Goal: Transaction & Acquisition: Subscribe to service/newsletter

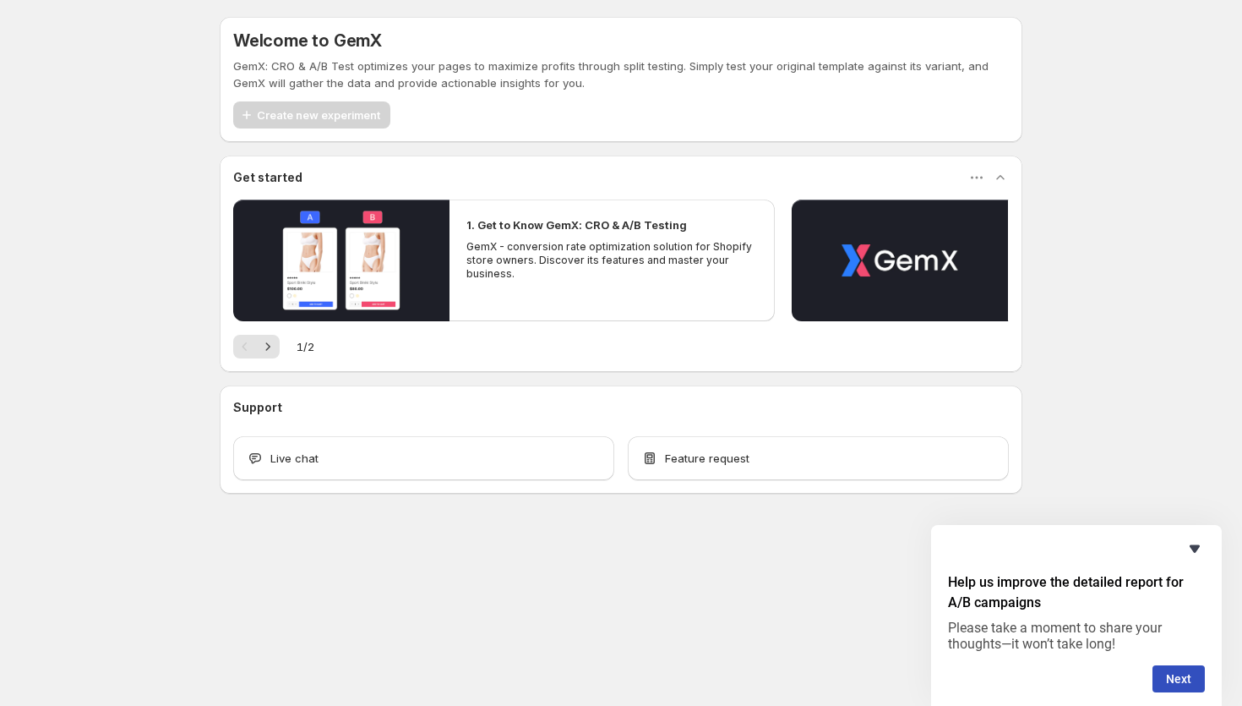
click at [1192, 548] on icon "Hide survey" at bounding box center [1195, 549] width 10 height 8
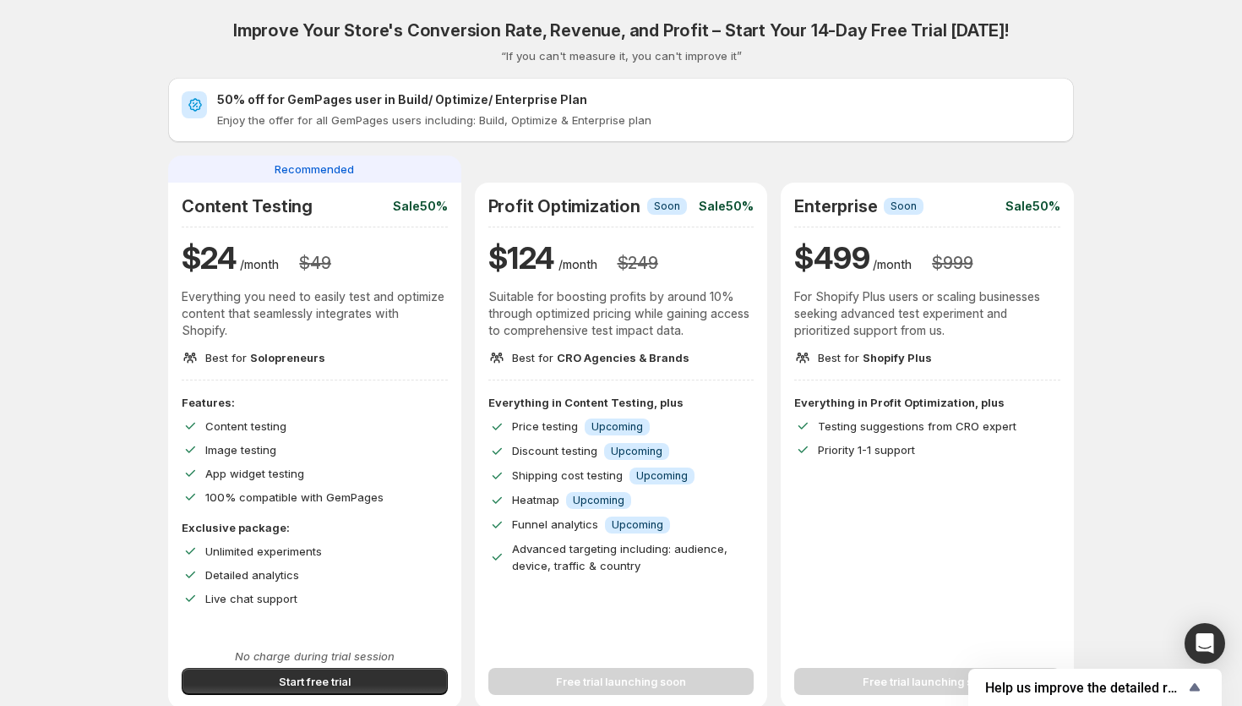
click at [559, 449] on span "Discount testing" at bounding box center [554, 451] width 85 height 14
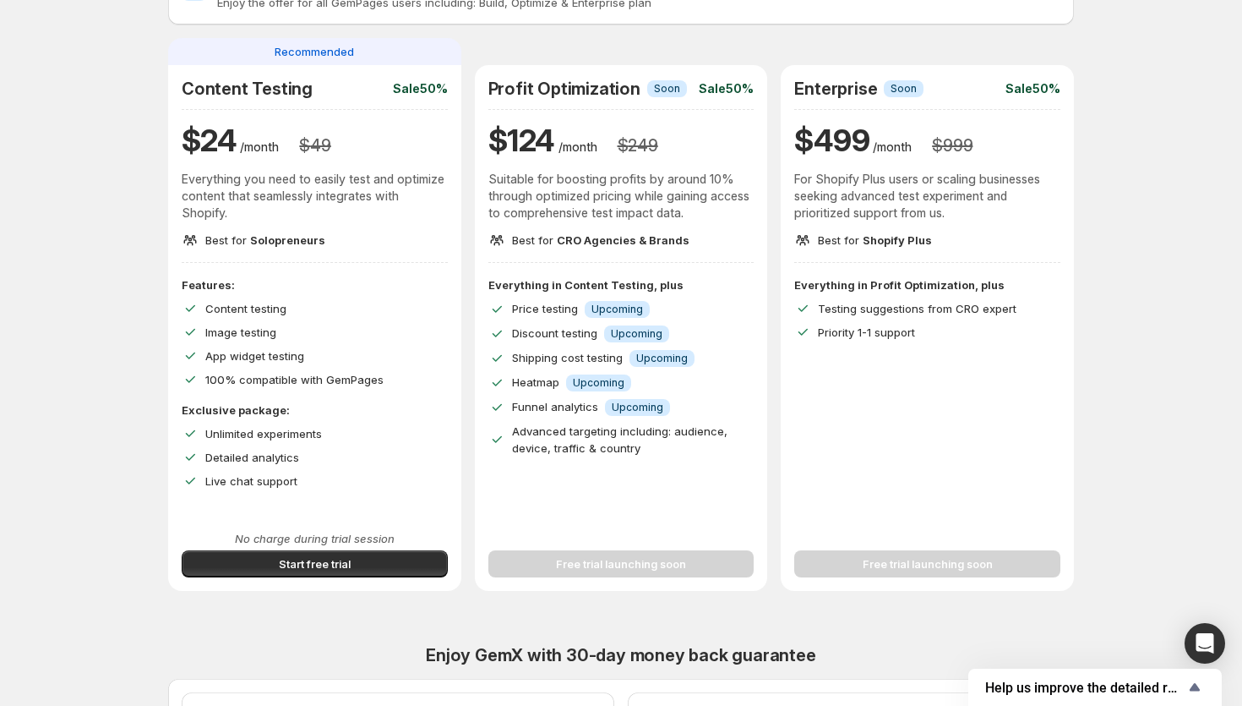
scroll to position [114, 0]
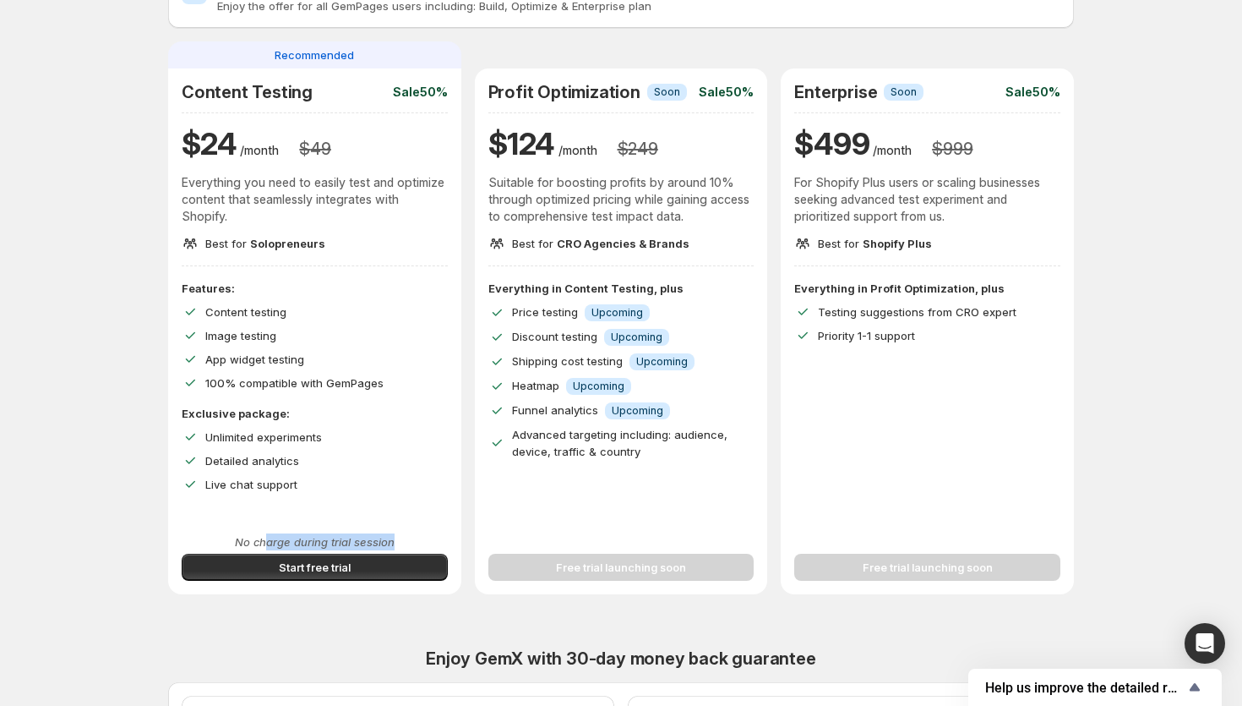
drag, startPoint x: 267, startPoint y: 542, endPoint x: 395, endPoint y: 542, distance: 128.4
click at [395, 542] on p "No charge during trial session" at bounding box center [315, 541] width 266 height 17
click at [377, 507] on div "Features: Content testing Image testing App widget testing 100% compatible with…" at bounding box center [314, 400] width 293 height 240
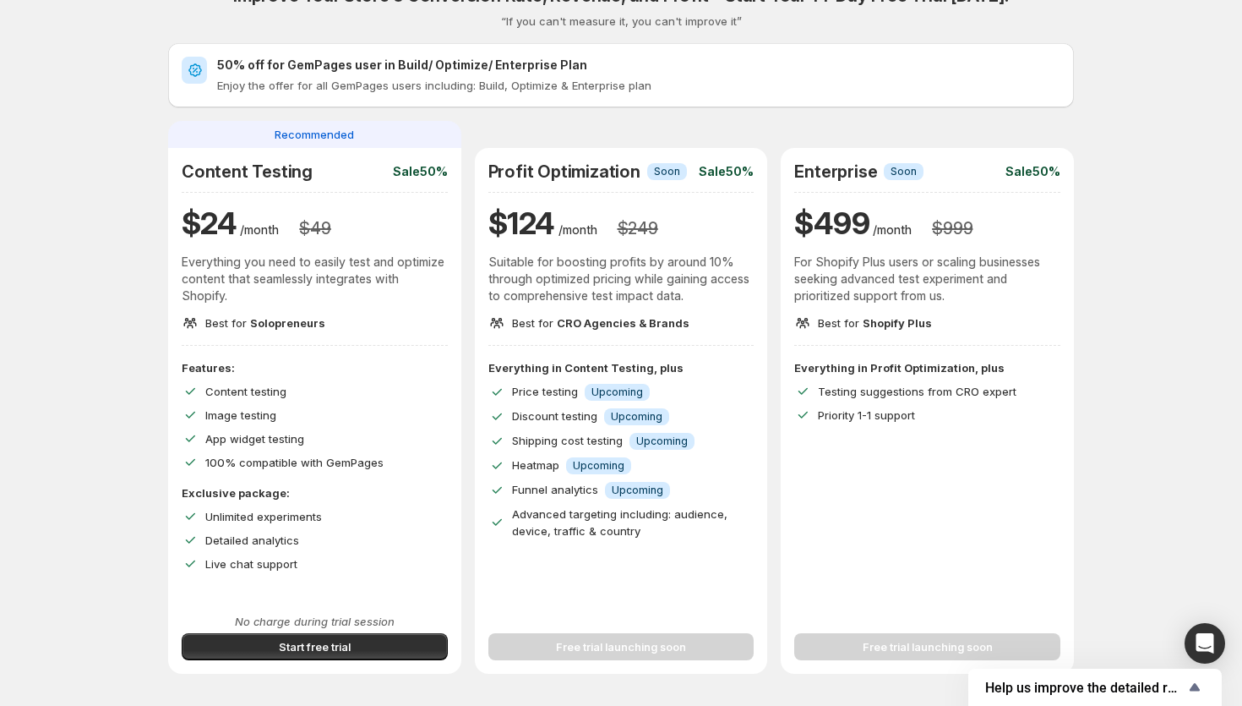
scroll to position [36, 0]
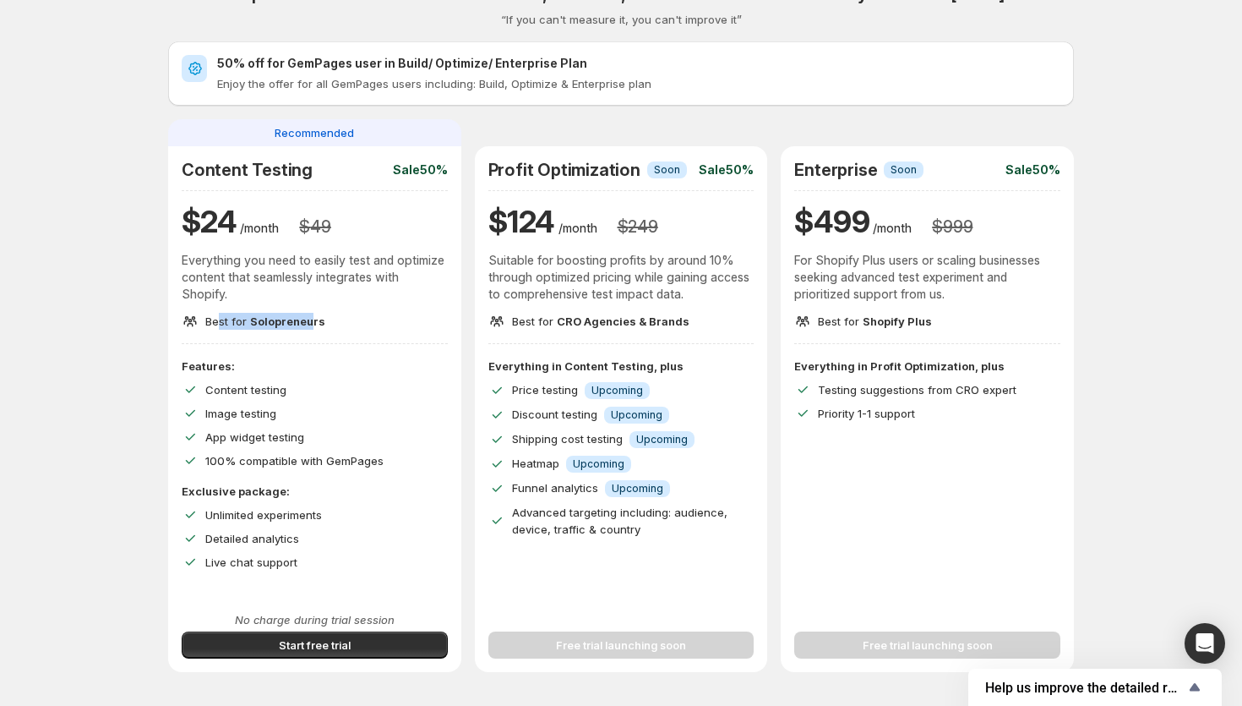
drag, startPoint x: 216, startPoint y: 313, endPoint x: 309, endPoint y: 318, distance: 93.0
click at [309, 318] on p "Best for Solopreneurs" at bounding box center [265, 321] width 120 height 17
click at [309, 318] on span "Solopreneurs" at bounding box center [287, 321] width 75 height 14
drag, startPoint x: 251, startPoint y: 319, endPoint x: 351, endPoint y: 319, distance: 99.7
click at [351, 319] on div "Best for Solopreneurs" at bounding box center [315, 321] width 266 height 17
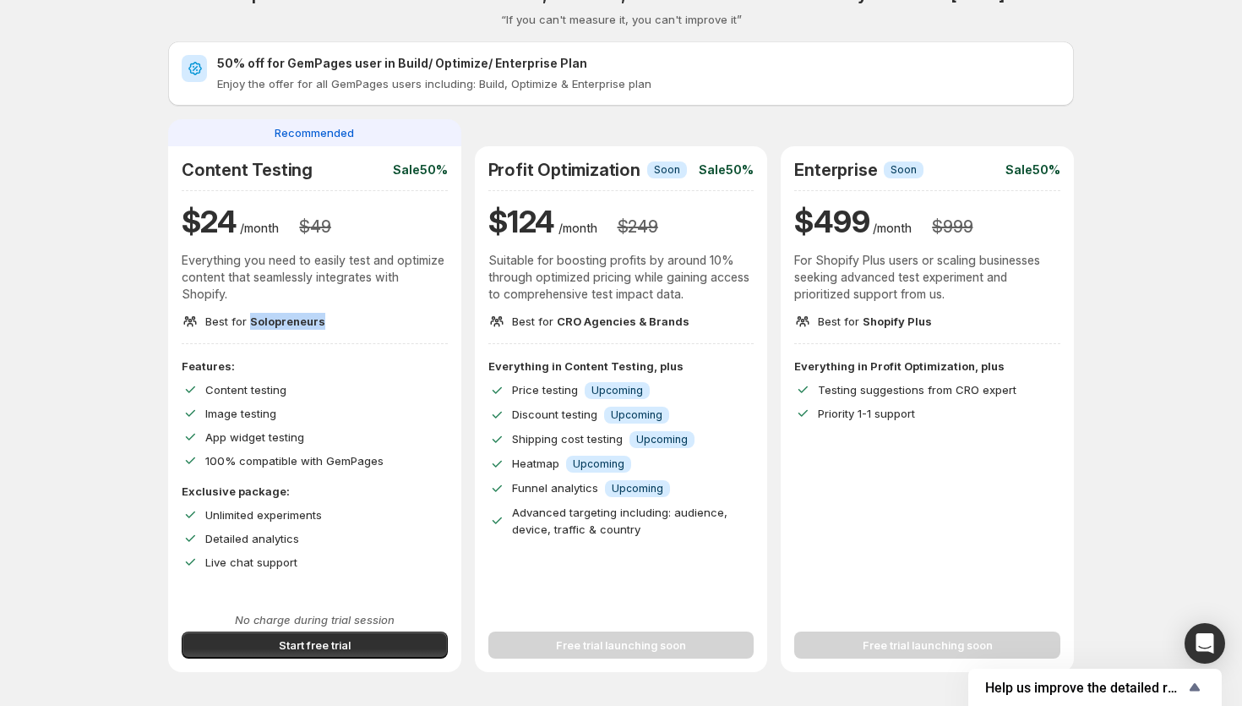
click at [351, 319] on div "Best for Solopreneurs" at bounding box center [315, 321] width 266 height 17
drag, startPoint x: 270, startPoint y: 319, endPoint x: 294, endPoint y: 319, distance: 23.7
click at [288, 319] on span "Solopreneurs" at bounding box center [287, 321] width 75 height 14
click at [294, 319] on span "Solopreneurs" at bounding box center [287, 321] width 75 height 14
click at [264, 649] on button "Start free trial" at bounding box center [315, 644] width 266 height 27
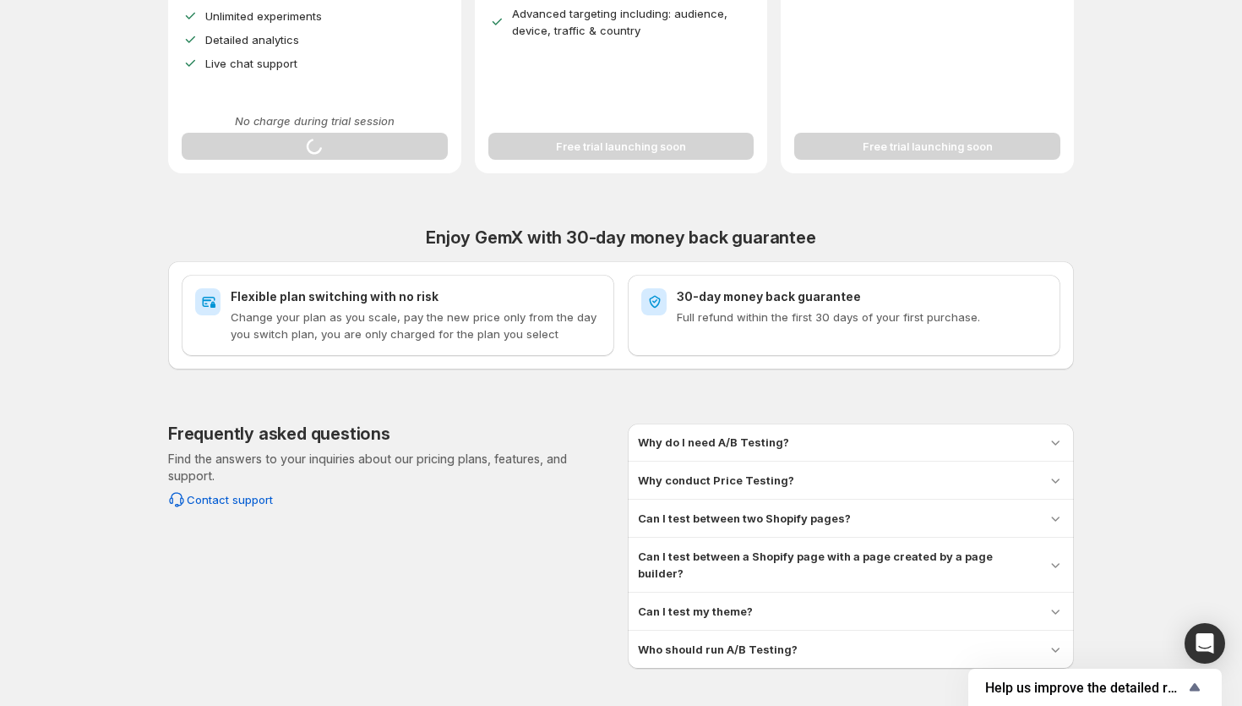
scroll to position [572, 0]
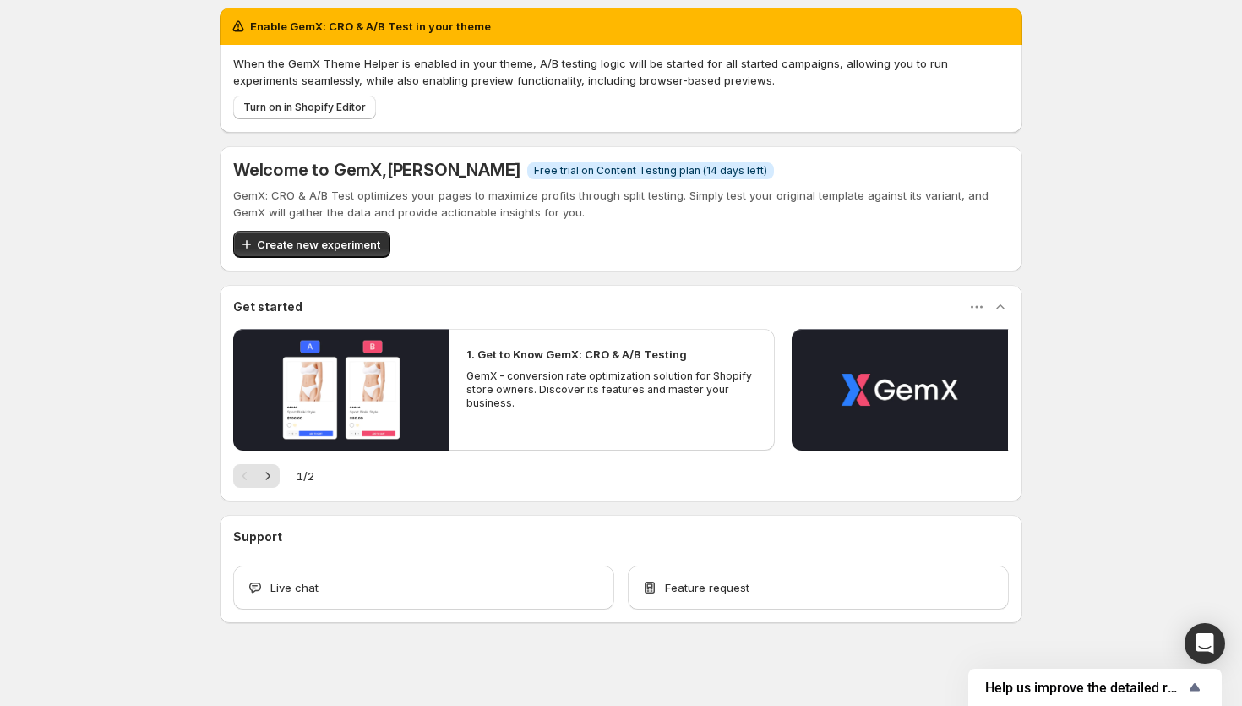
scroll to position [18, 0]
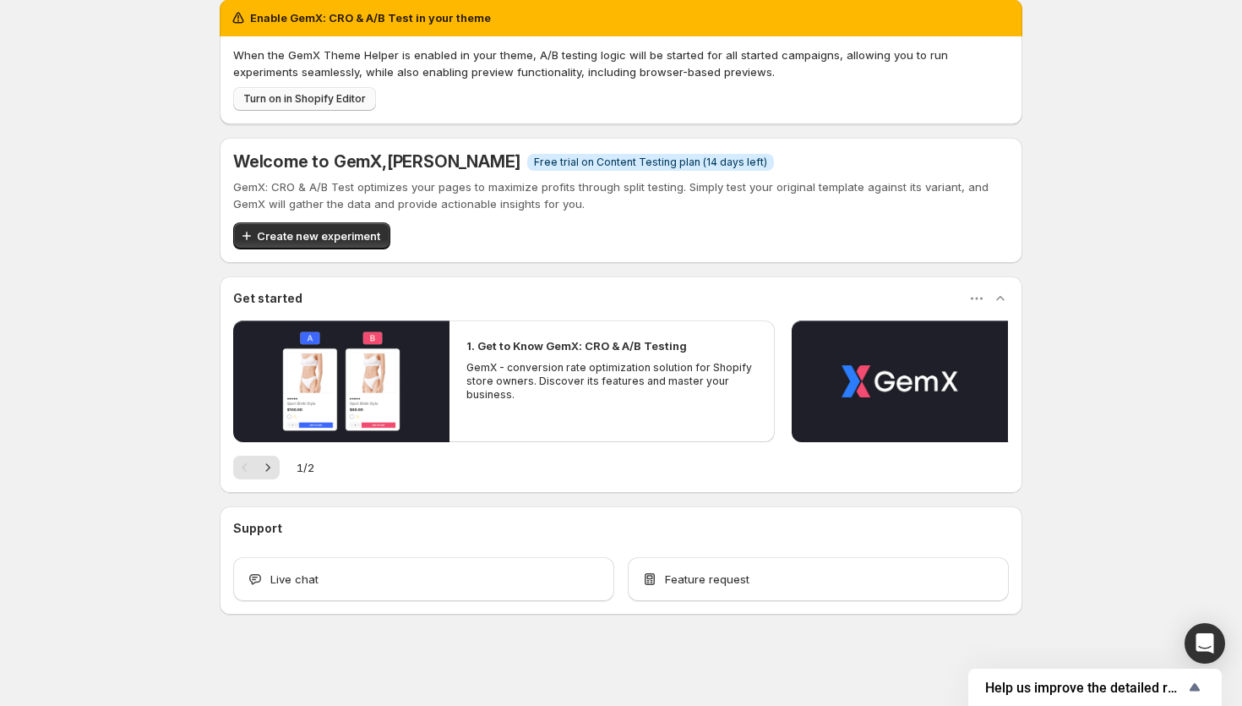
click at [260, 100] on span "Turn on in Shopify Editor" at bounding box center [304, 99] width 123 height 14
click at [1192, 647] on div "Open Intercom Messenger" at bounding box center [1205, 643] width 45 height 45
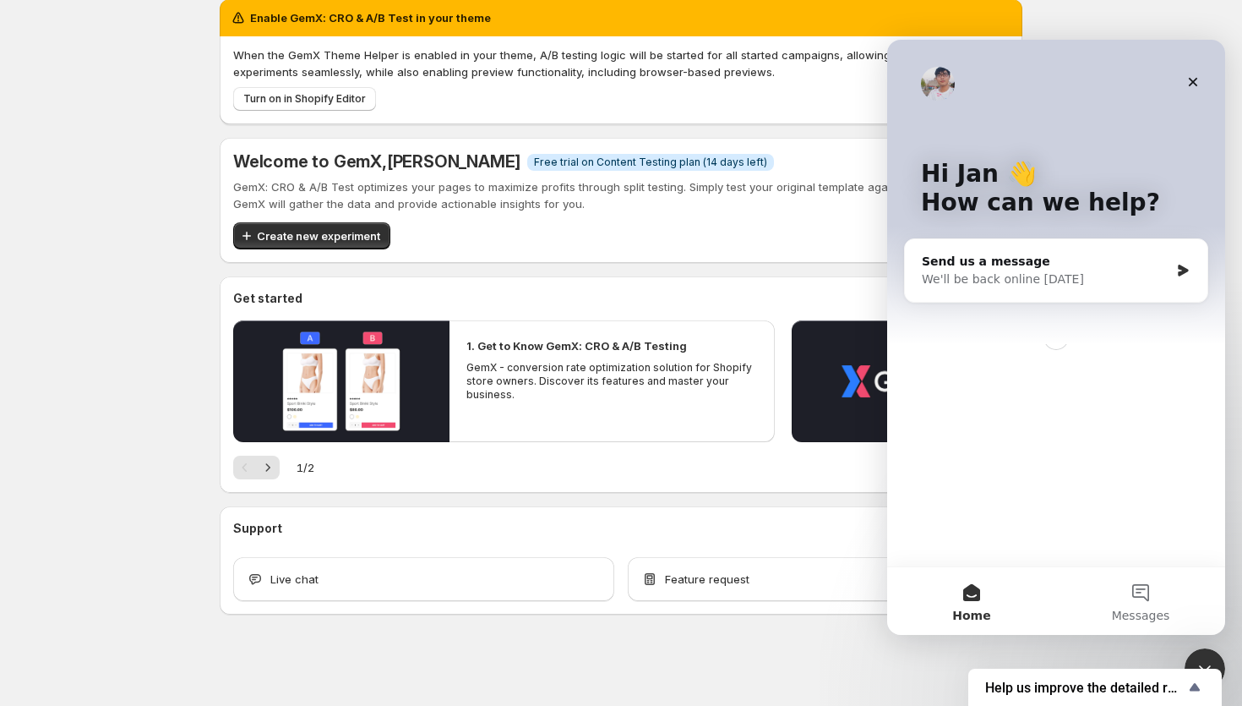
scroll to position [0, 0]
click at [1190, 79] on icon "Close" at bounding box center [1193, 82] width 9 height 9
